Goal: Transaction & Acquisition: Download file/media

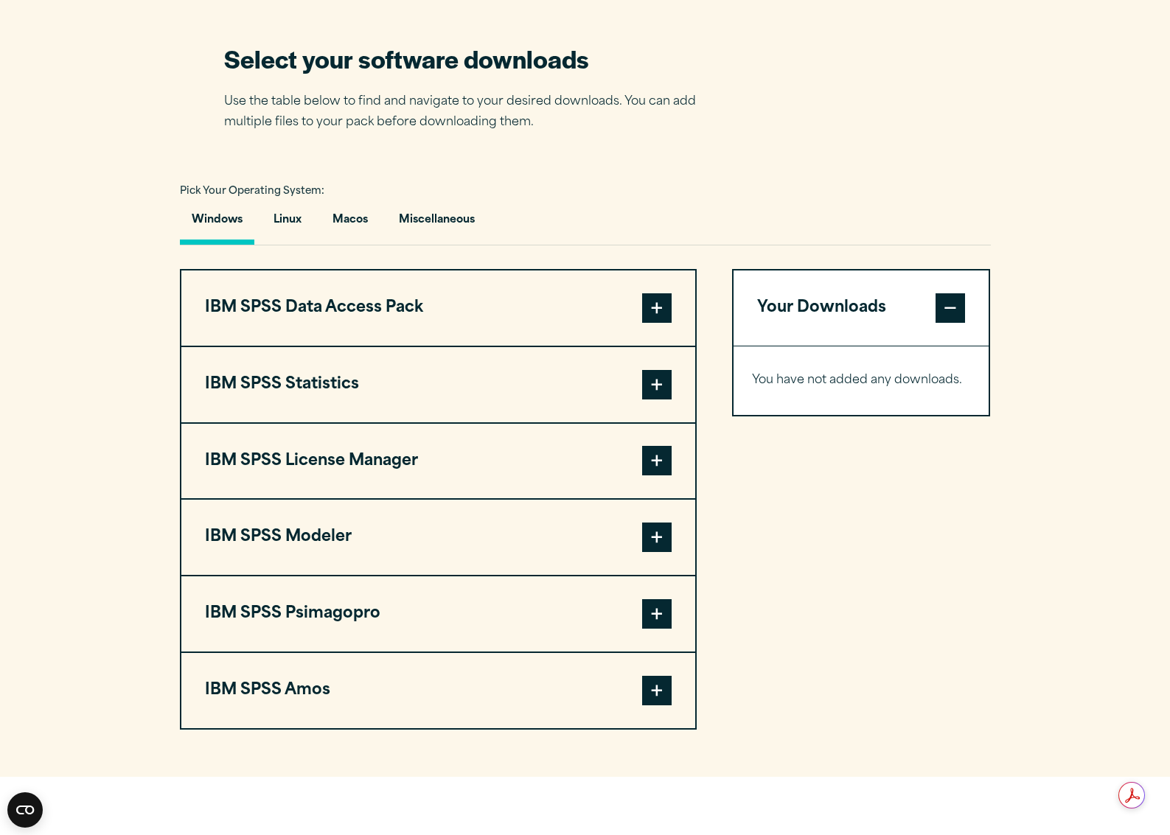
scroll to position [943, 0]
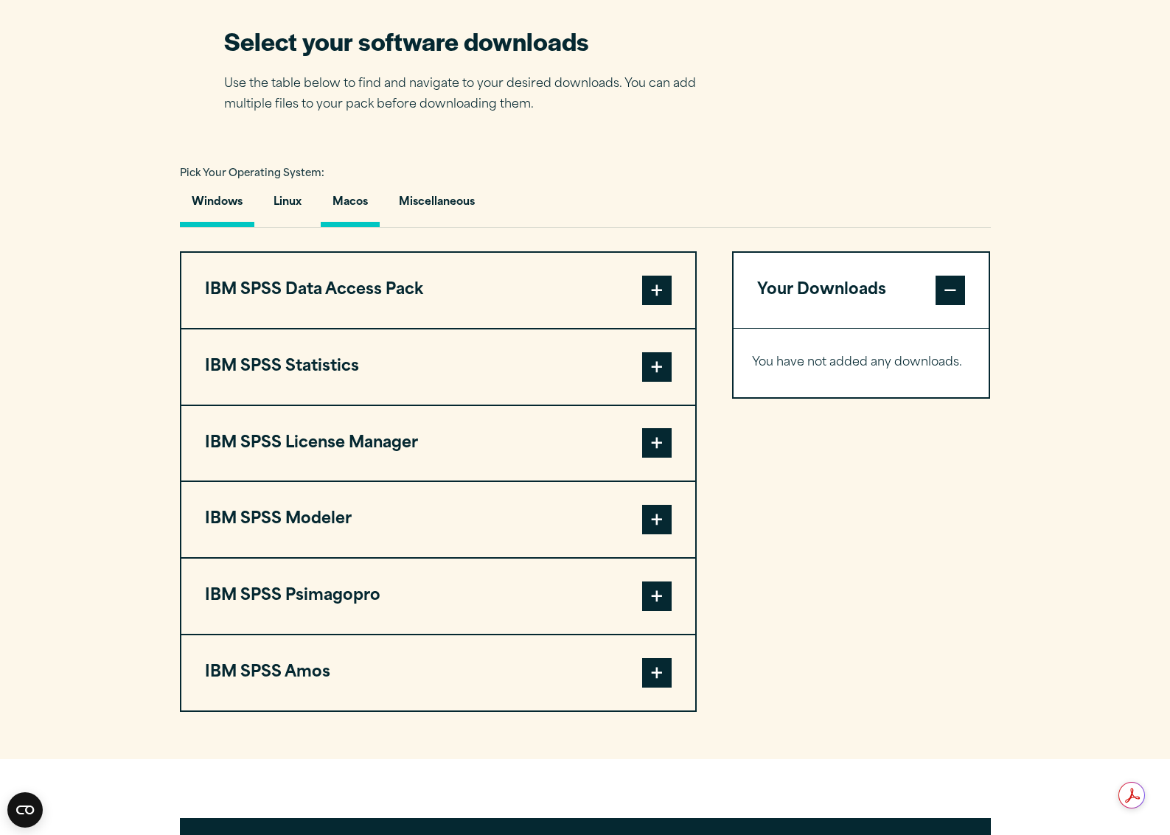
click at [347, 207] on button "Macos" at bounding box center [350, 206] width 59 height 42
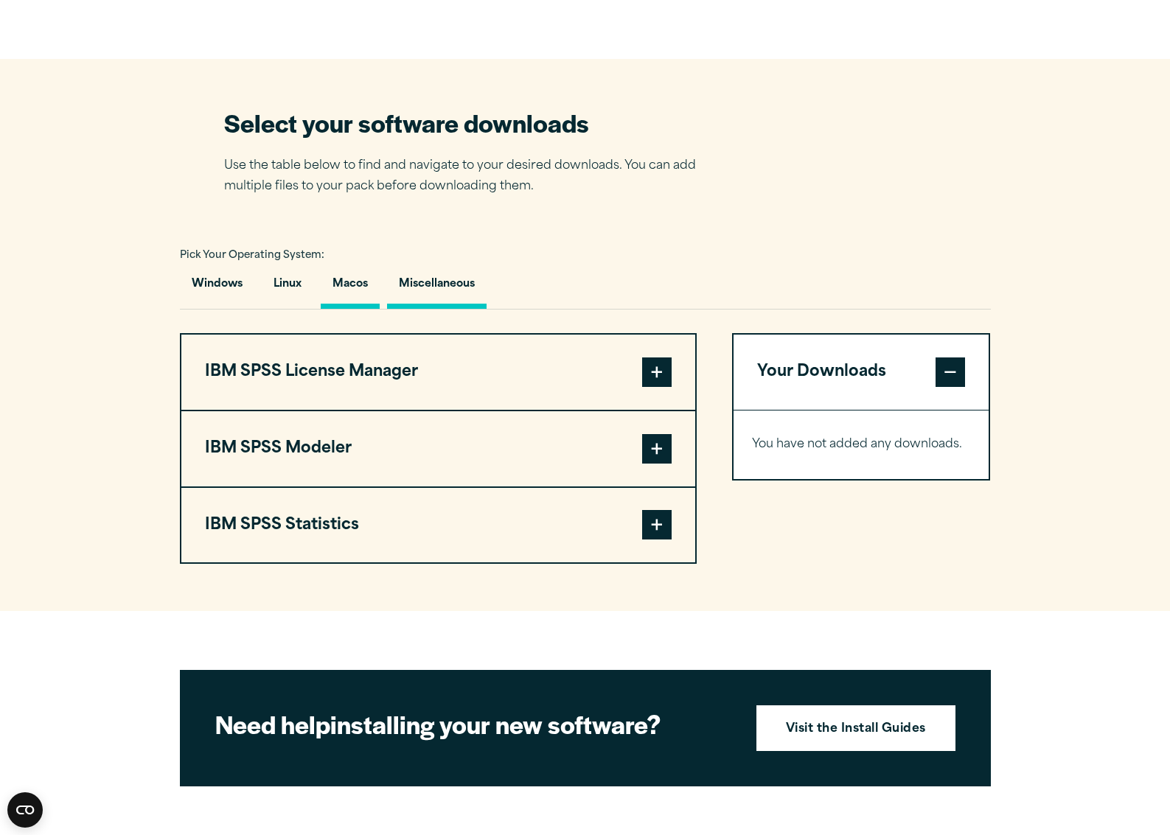
scroll to position [868, 0]
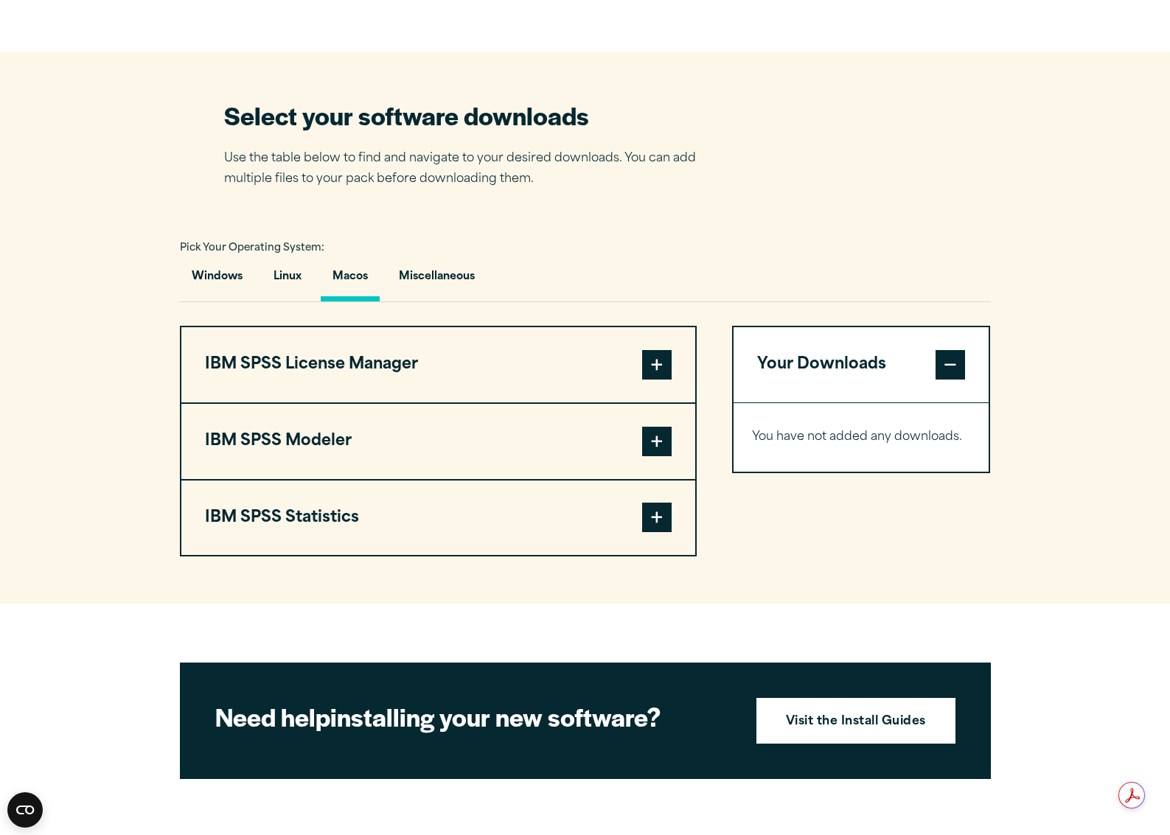
click at [328, 525] on button "IBM SPSS Statistics" at bounding box center [438, 518] width 514 height 75
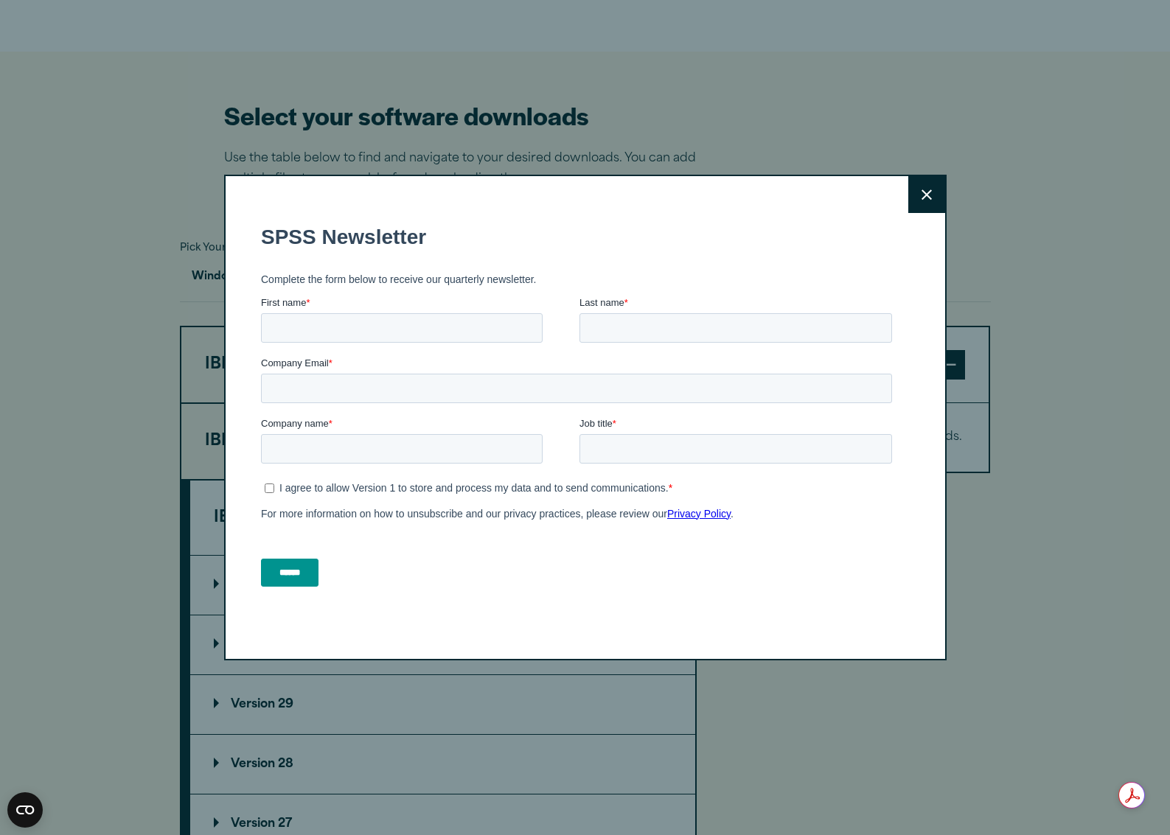
click at [930, 201] on button "Close" at bounding box center [926, 194] width 37 height 37
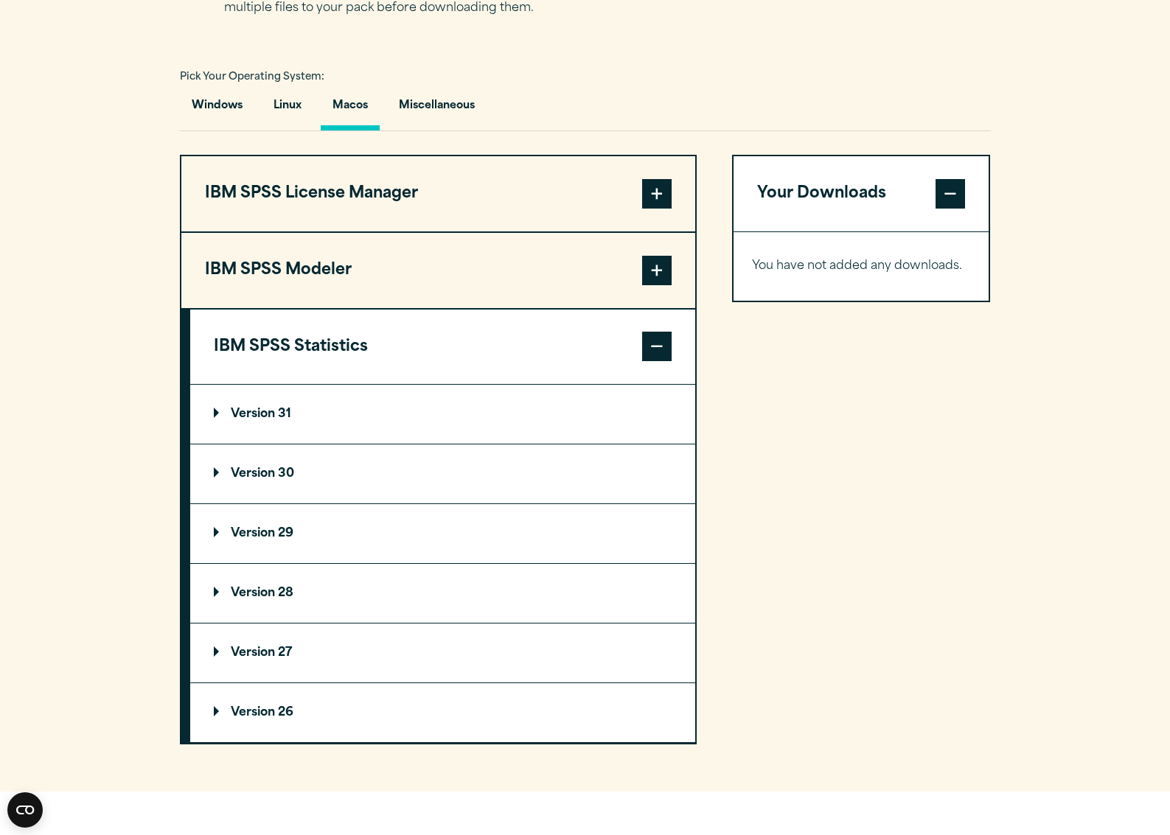
scroll to position [1040, 0]
click at [285, 539] on p "Version 29" at bounding box center [254, 533] width 80 height 12
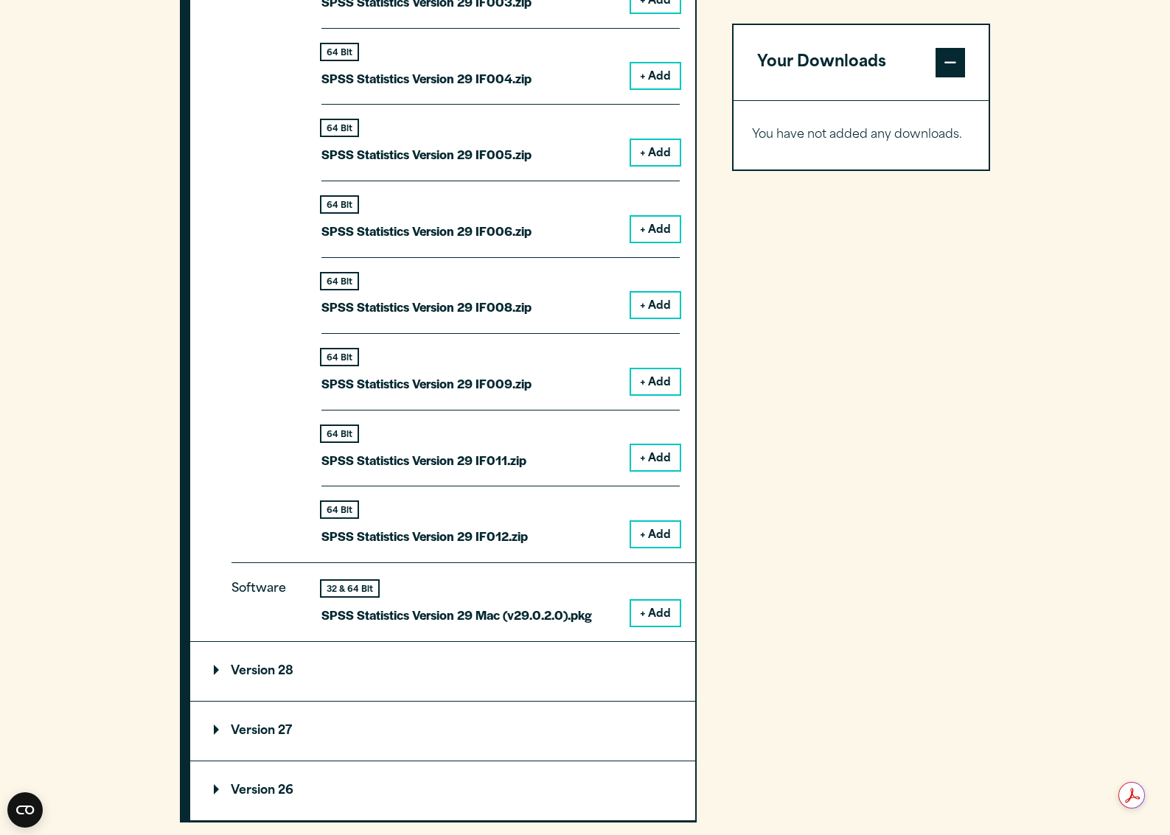
scroll to position [1734, 0]
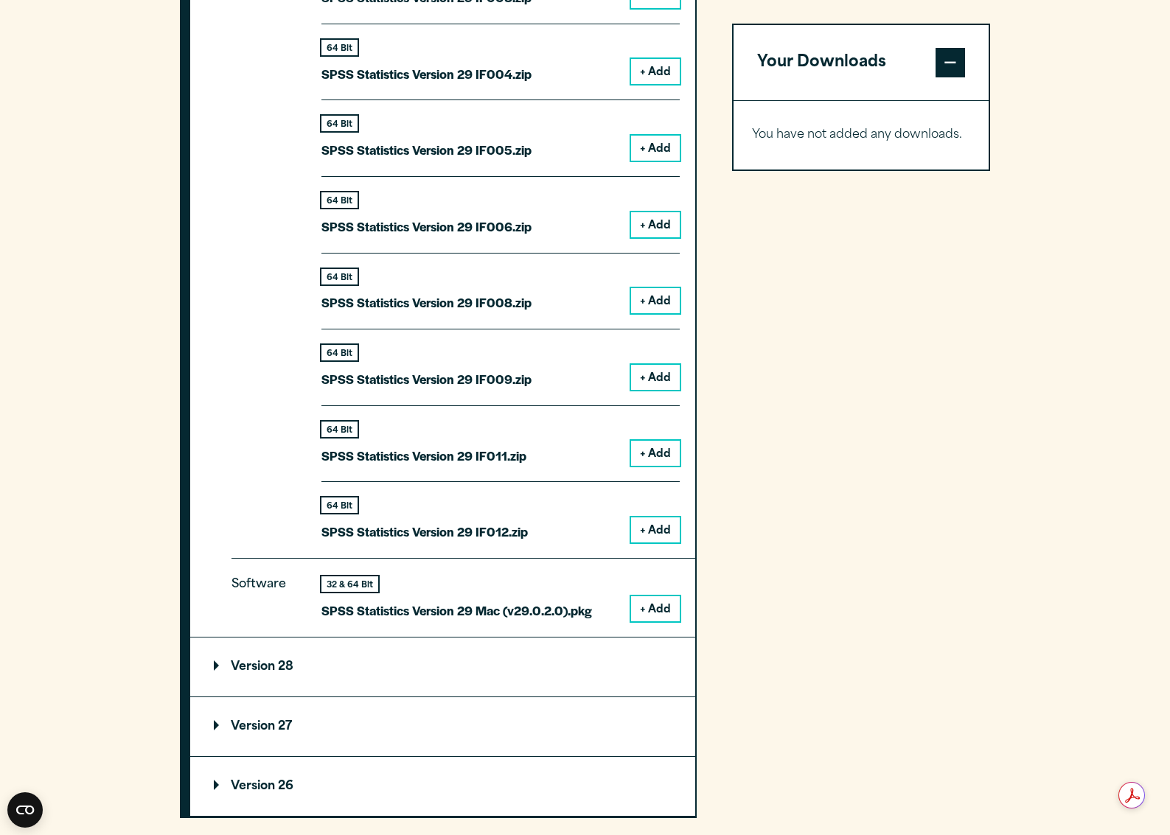
click at [655, 614] on button "+ Add" at bounding box center [655, 608] width 49 height 25
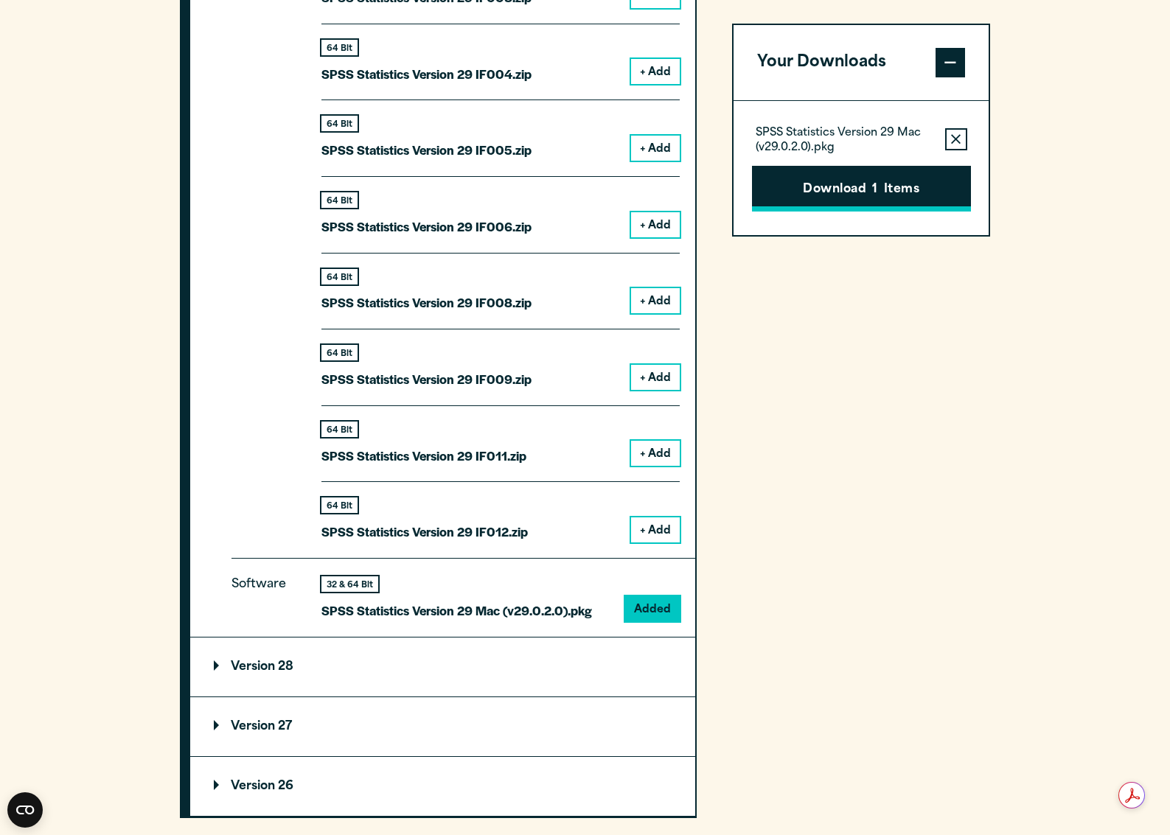
click at [842, 188] on button "Download 1 Items" at bounding box center [861, 189] width 219 height 46
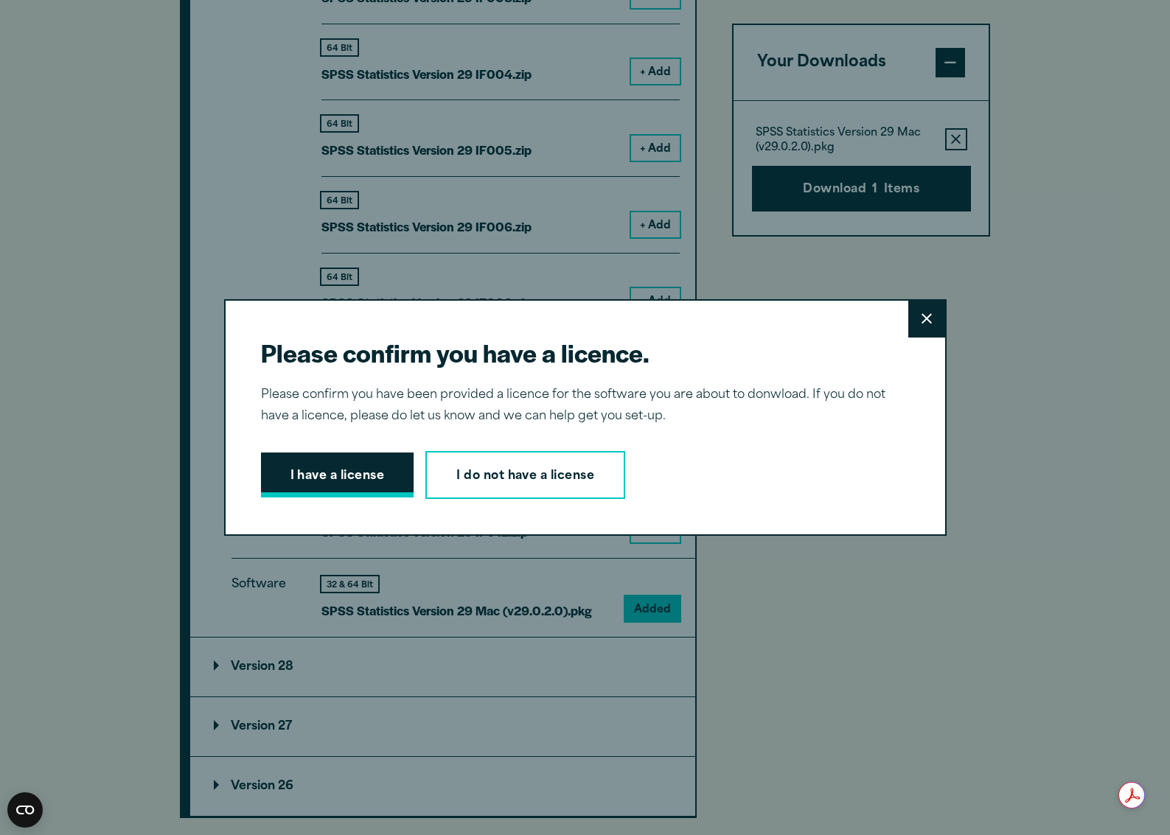
click at [359, 478] on button "I have a license" at bounding box center [337, 476] width 153 height 46
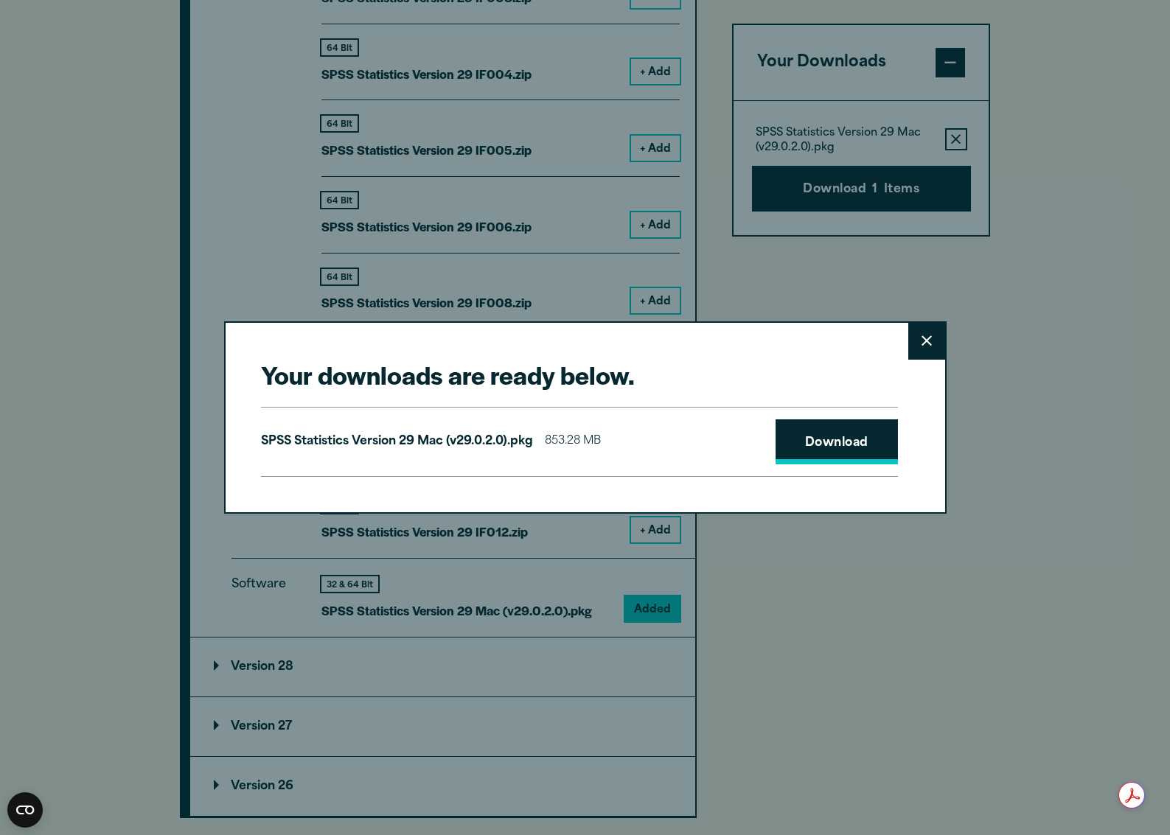
click at [842, 447] on link "Download" at bounding box center [836, 442] width 122 height 46
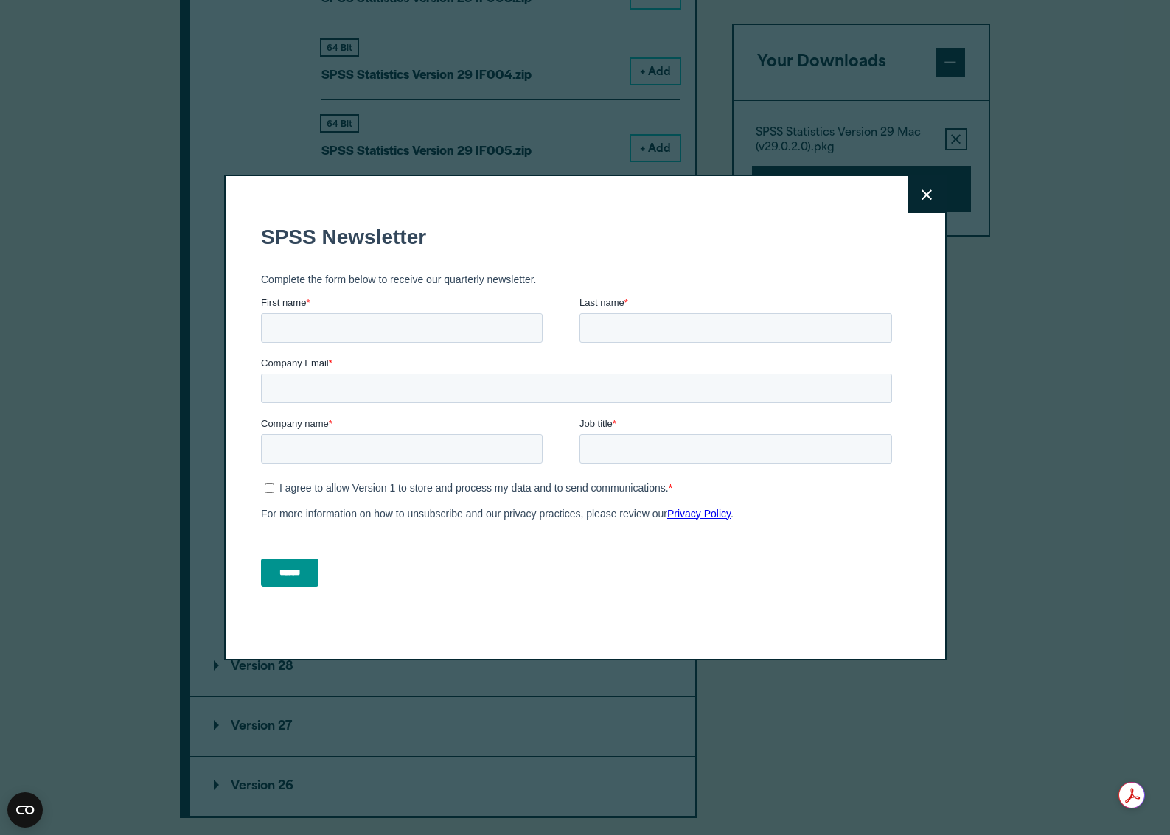
click at [930, 191] on icon at bounding box center [926, 194] width 10 height 10
